Goal: Communication & Community: Participate in discussion

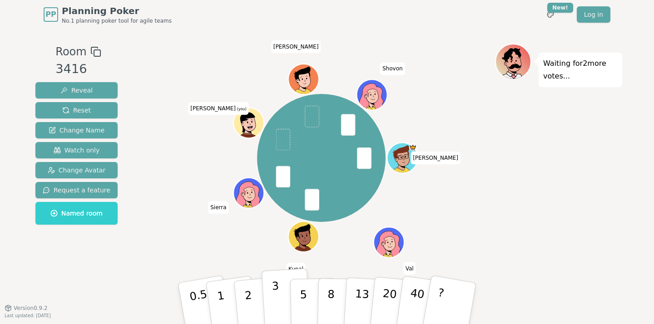
click at [277, 293] on p "3" at bounding box center [277, 304] width 10 height 49
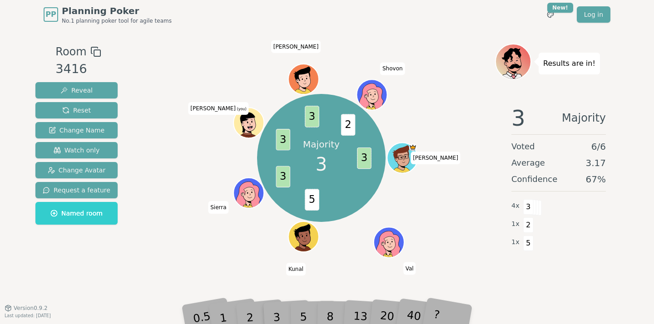
click at [200, 248] on div "Majority 3 3 5 3 3 3 2 [PERSON_NAME] Kunal [PERSON_NAME] (you) [PERSON_NAME]" at bounding box center [321, 158] width 347 height 196
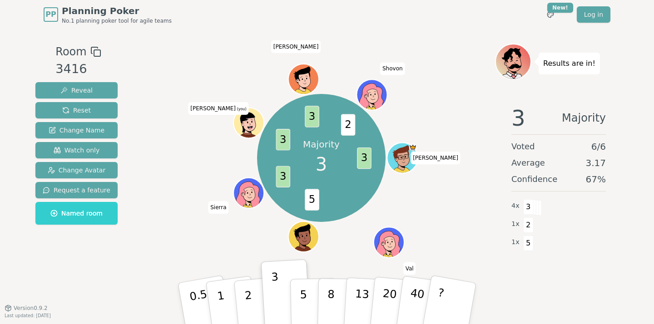
click at [526, 302] on div "Room 3416 Reveal Reset Change Name Watch only Change Avatar Request a feature N…" at bounding box center [327, 168] width 590 height 279
click at [241, 234] on div "Majority 3 3 5 3 3 3 2 3 [PERSON_NAME] Kunal [PERSON_NAME] (you) [PERSON_NAME]" at bounding box center [321, 158] width 347 height 196
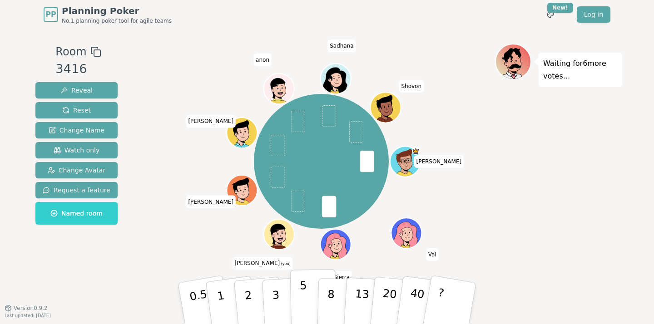
click at [310, 292] on button "5" at bounding box center [313, 303] width 47 height 69
click at [337, 287] on button "8" at bounding box center [340, 303] width 47 height 69
click at [307, 287] on button "5" at bounding box center [313, 303] width 47 height 69
click at [331, 287] on p "8" at bounding box center [331, 303] width 8 height 49
click at [306, 292] on p "5" at bounding box center [304, 303] width 8 height 49
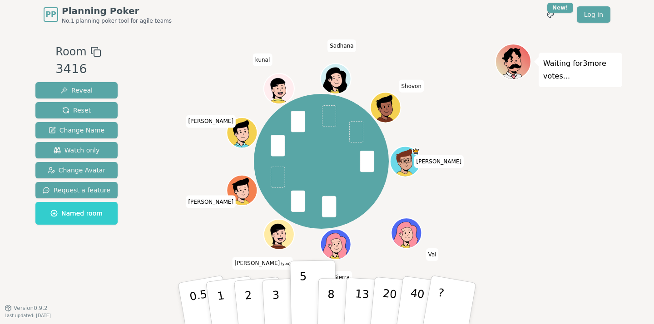
click at [213, 241] on div "[PERSON_NAME] [PERSON_NAME] (you) [PERSON_NAME] [PERSON_NAME]" at bounding box center [321, 161] width 347 height 203
click at [208, 245] on div "[PERSON_NAME] [PERSON_NAME] (you) [PERSON_NAME] [PERSON_NAME]" at bounding box center [321, 161] width 347 height 203
click at [175, 242] on div "[PERSON_NAME] [PERSON_NAME] (you) [PERSON_NAME] [PERSON_NAME]" at bounding box center [321, 161] width 347 height 203
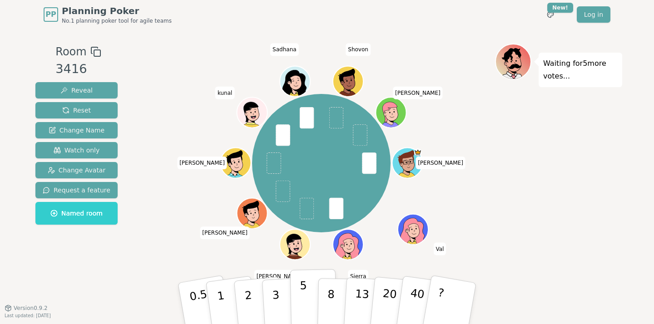
click at [303, 295] on p "5" at bounding box center [304, 303] width 8 height 49
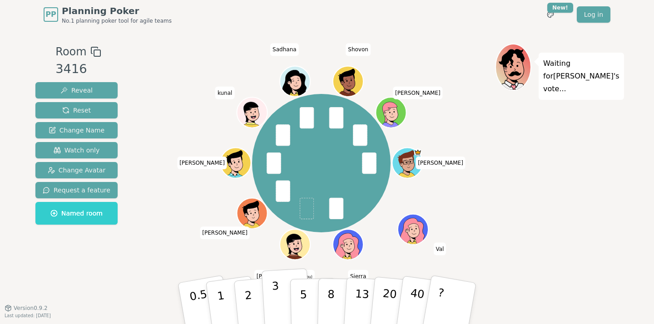
click at [272, 294] on p "3" at bounding box center [277, 304] width 10 height 49
